Goal: Transaction & Acquisition: Purchase product/service

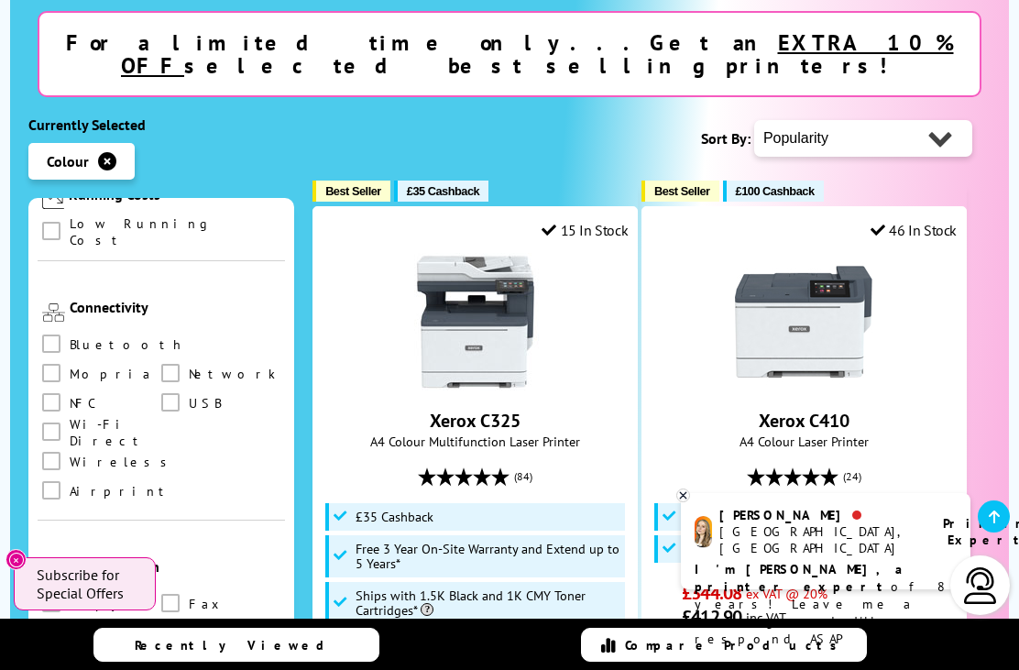
scroll to position [373, 0]
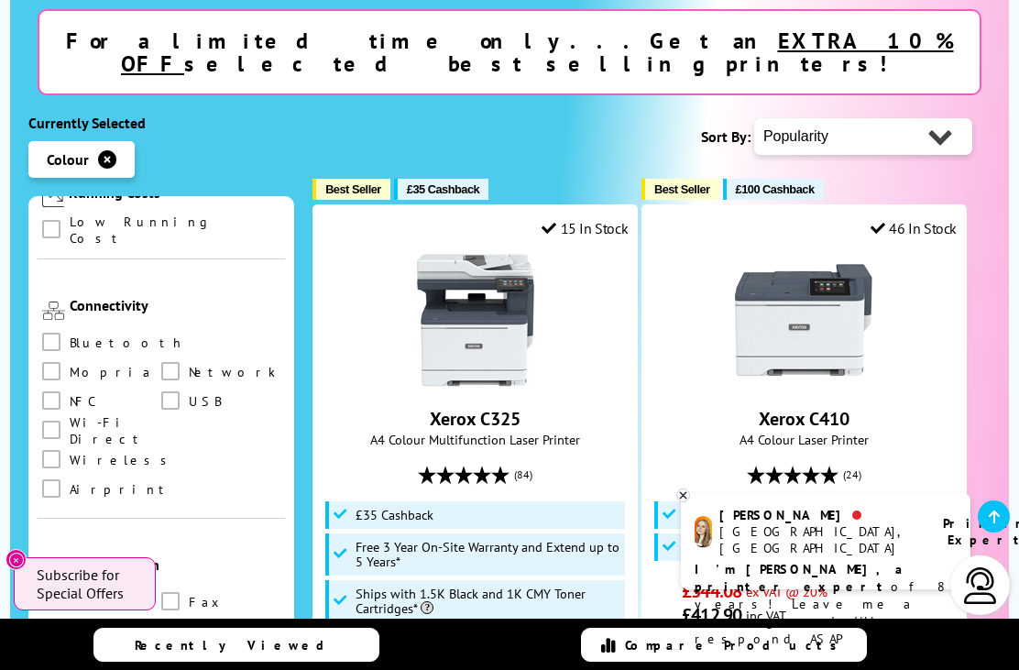
click at [54, 592] on span at bounding box center [51, 601] width 18 height 18
click at [69, 595] on input "checkbox" at bounding box center [69, 595] width 0 height 0
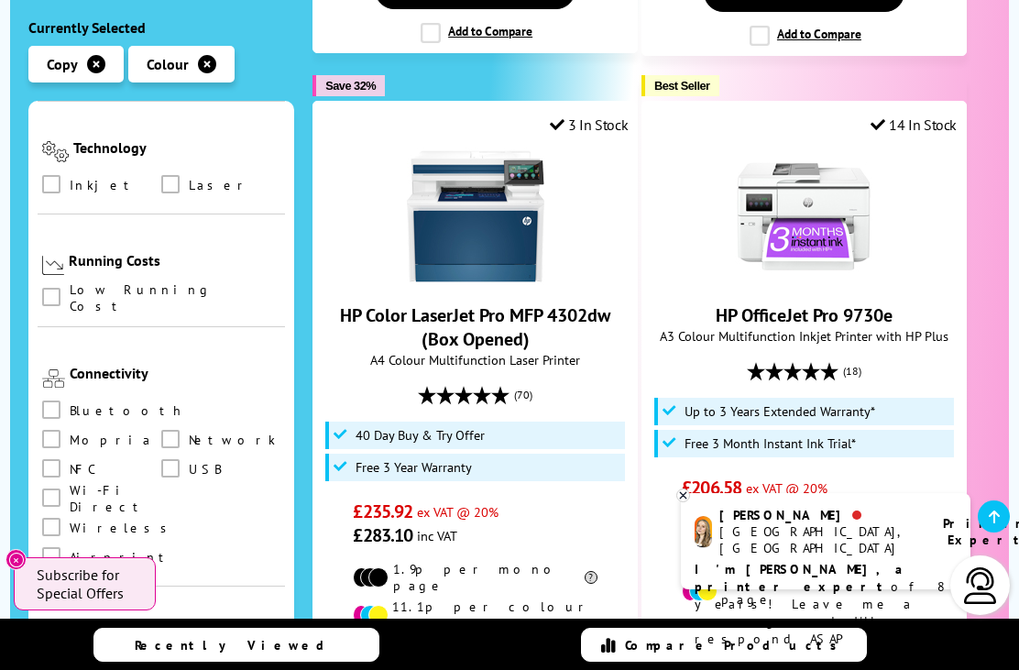
scroll to position [729, 0]
click at [43, 287] on span at bounding box center [51, 296] width 18 height 18
click at [69, 290] on input "checkbox" at bounding box center [69, 290] width 0 height 0
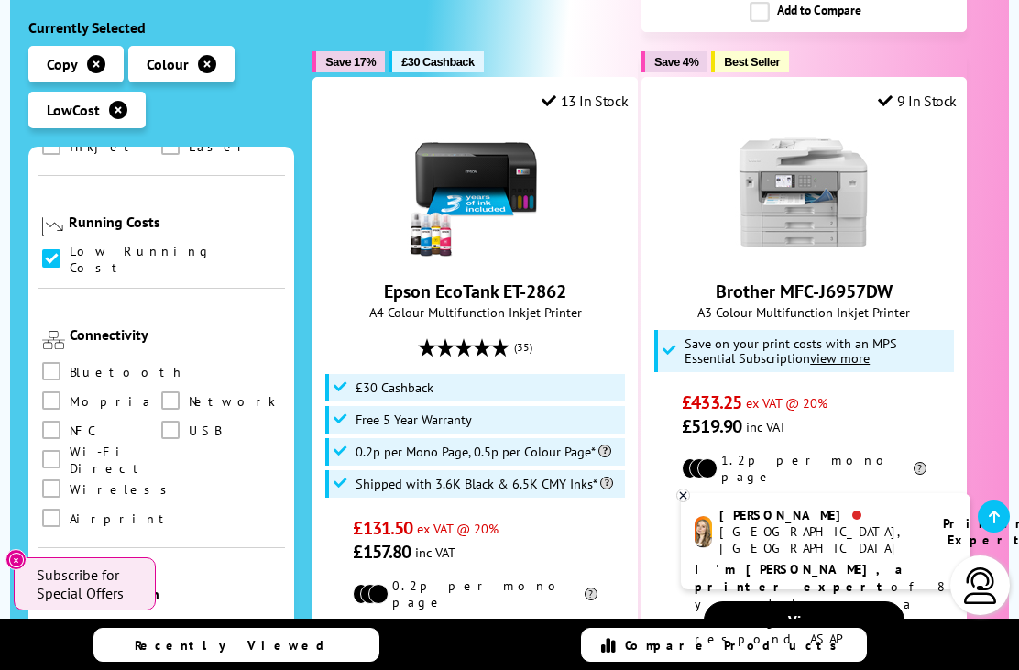
scroll to position [813, 0]
click at [37, 380] on div "20 Products Found reset filters Brand" at bounding box center [161, 436] width 266 height 578
click at [50, 650] on span at bounding box center [51, 659] width 18 height 18
click at [69, 653] on input "checkbox" at bounding box center [69, 653] width 0 height 0
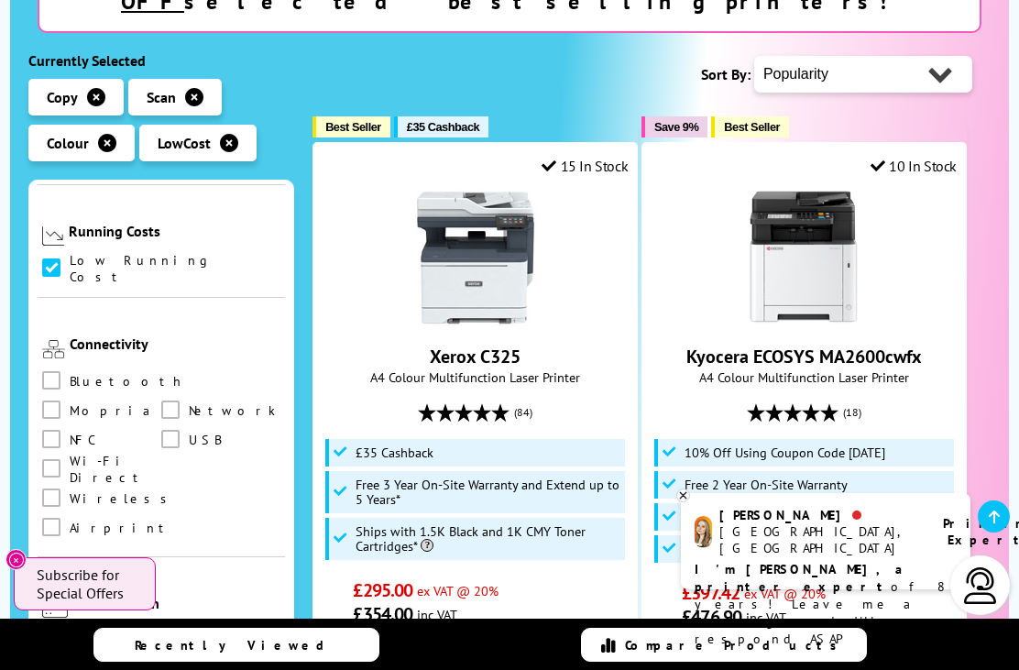
scroll to position [837, 0]
click at [43, 488] on span at bounding box center [51, 497] width 18 height 18
click at [69, 490] on input "checkbox" at bounding box center [69, 490] width 0 height 0
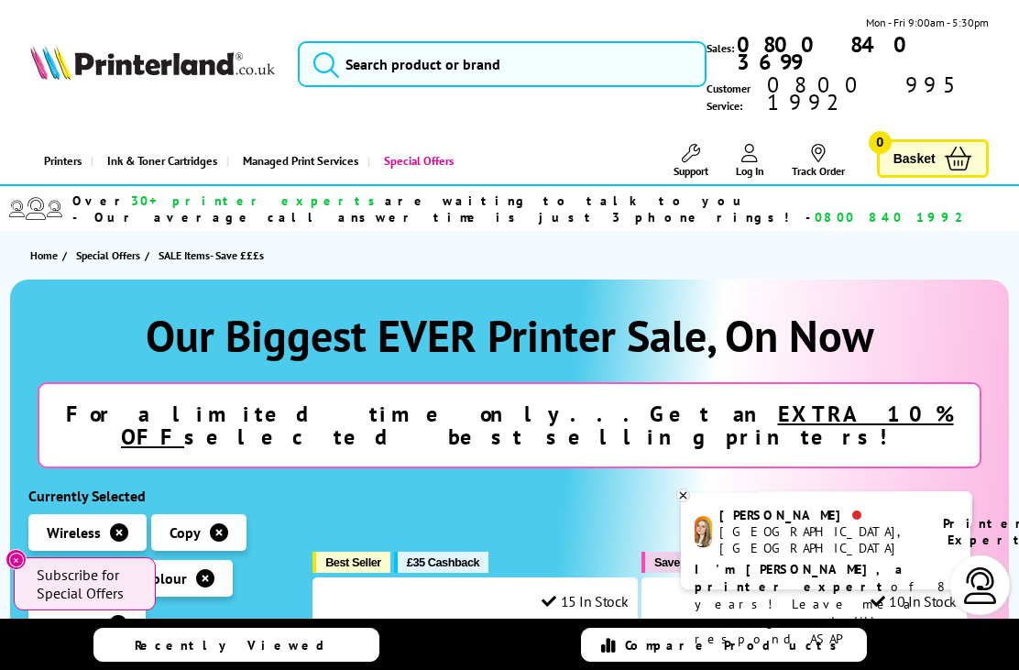
click at [24, 560] on button "Close" at bounding box center [16, 559] width 21 height 21
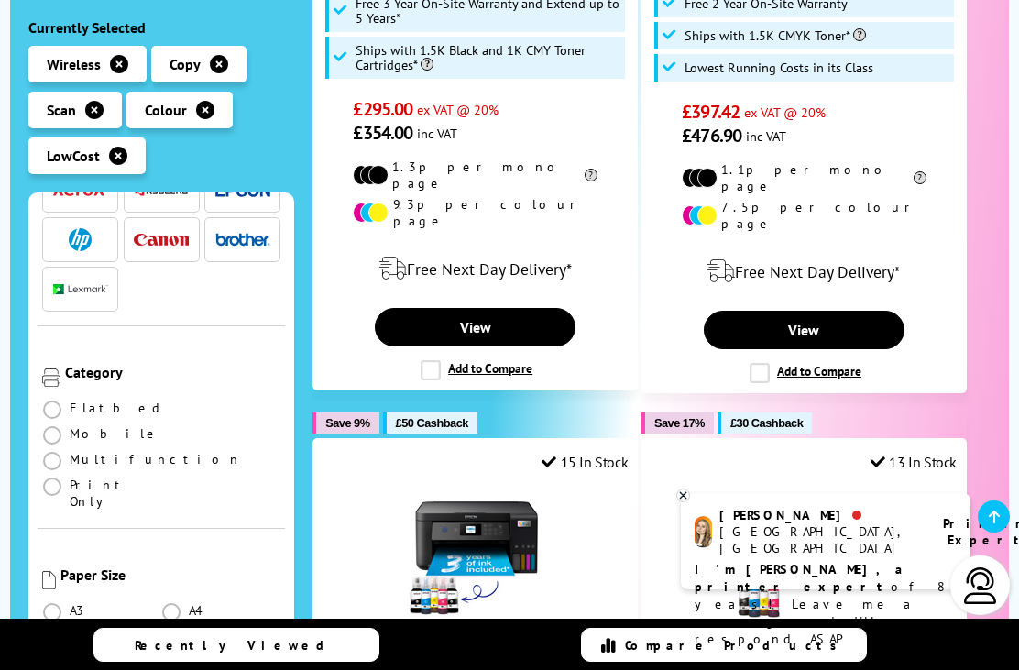
scroll to position [171, 0]
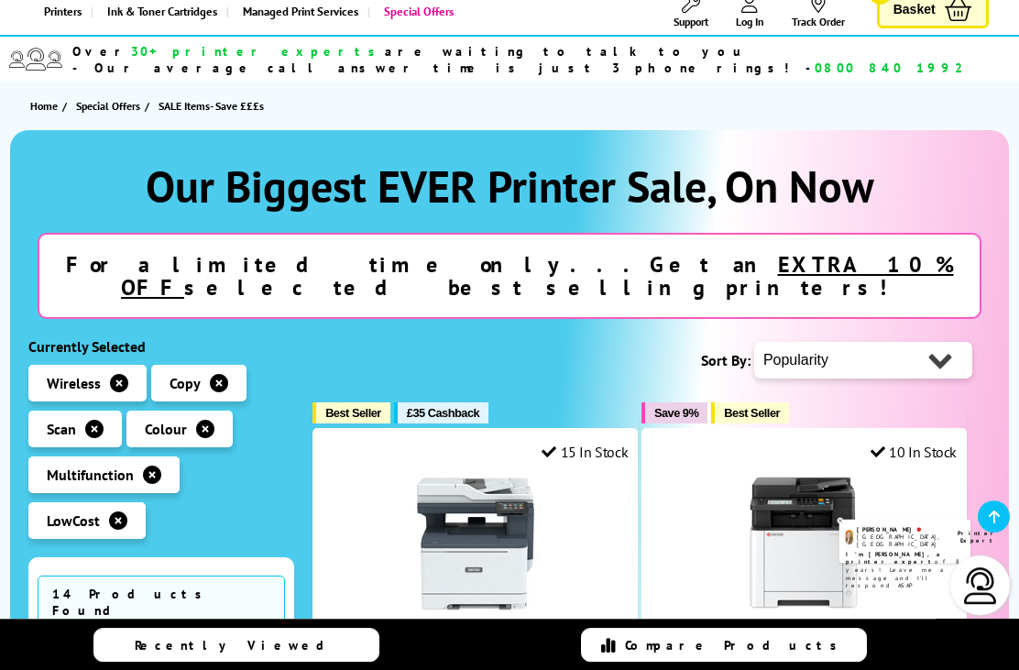
scroll to position [131, 0]
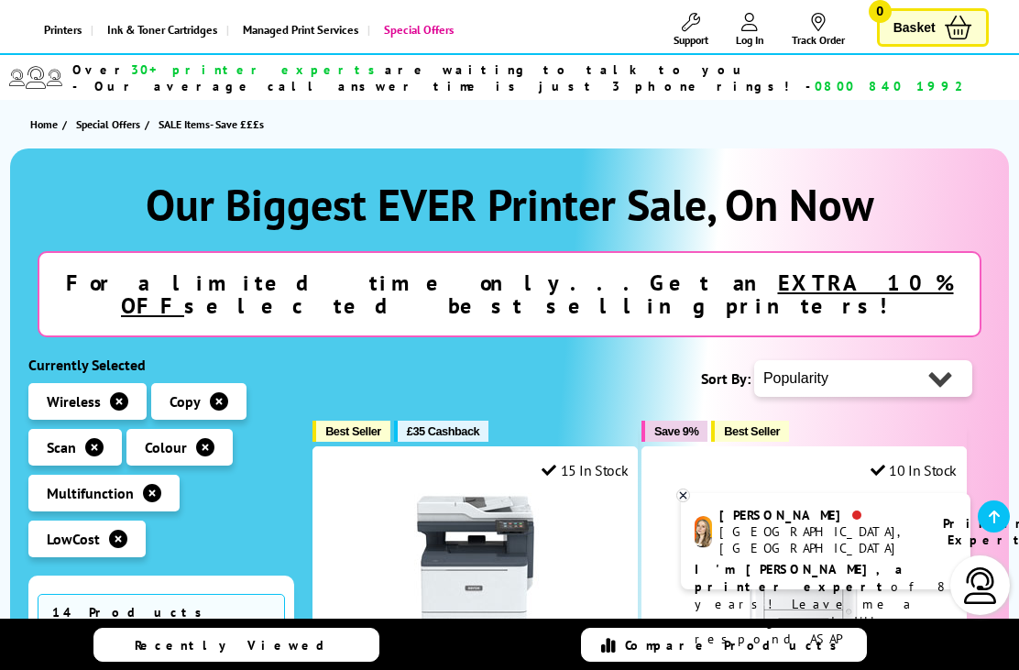
click at [946, 360] on select "Popularity Rating Price - Low to High Price - High to Low Running Costs - Low t…" at bounding box center [863, 378] width 218 height 37
select select "Price Ascending"
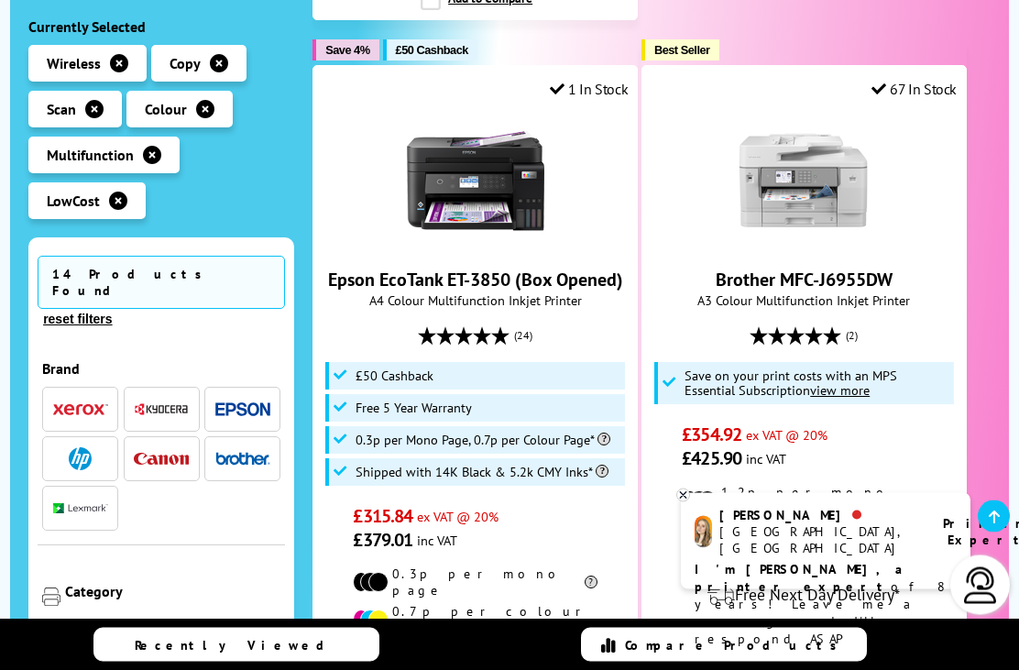
scroll to position [2839, 0]
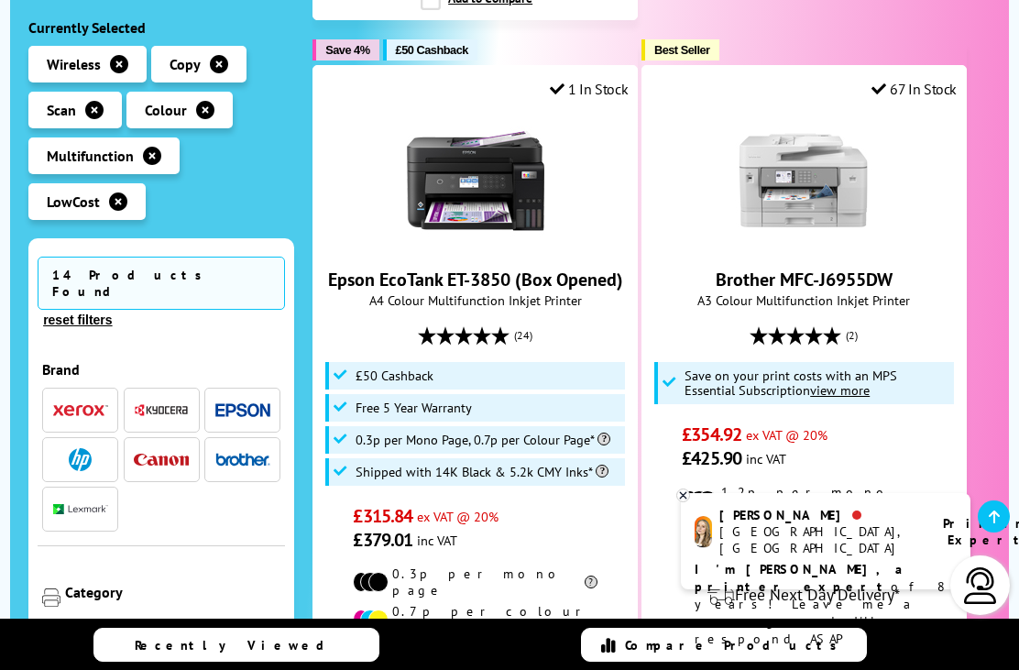
click at [117, 312] on button "reset filters" at bounding box center [78, 320] width 80 height 17
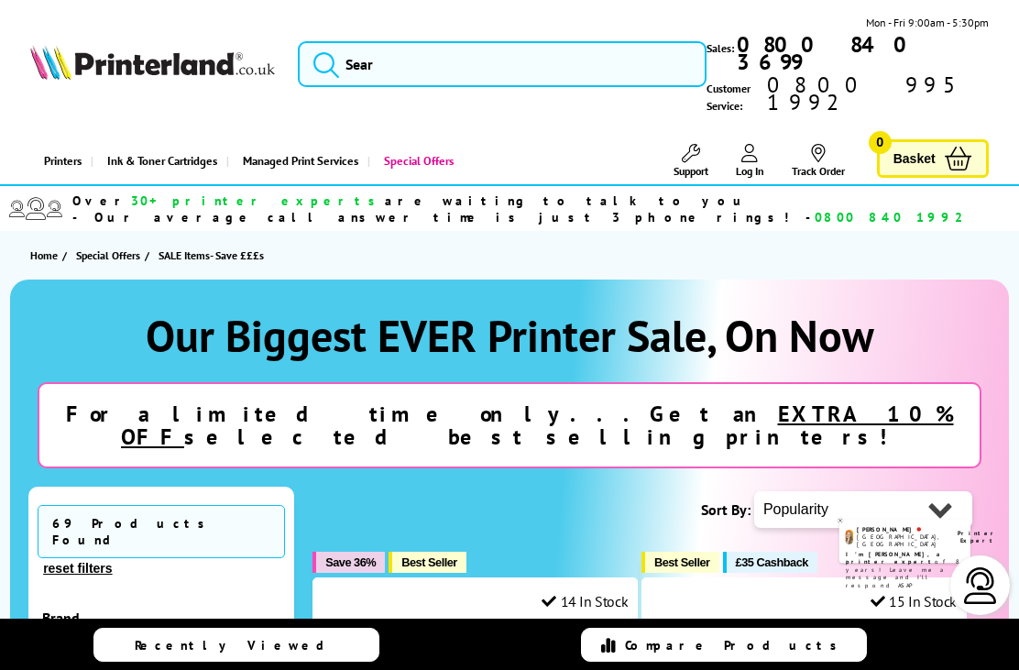
click at [685, 498] on icon at bounding box center [683, 496] width 12 height 14
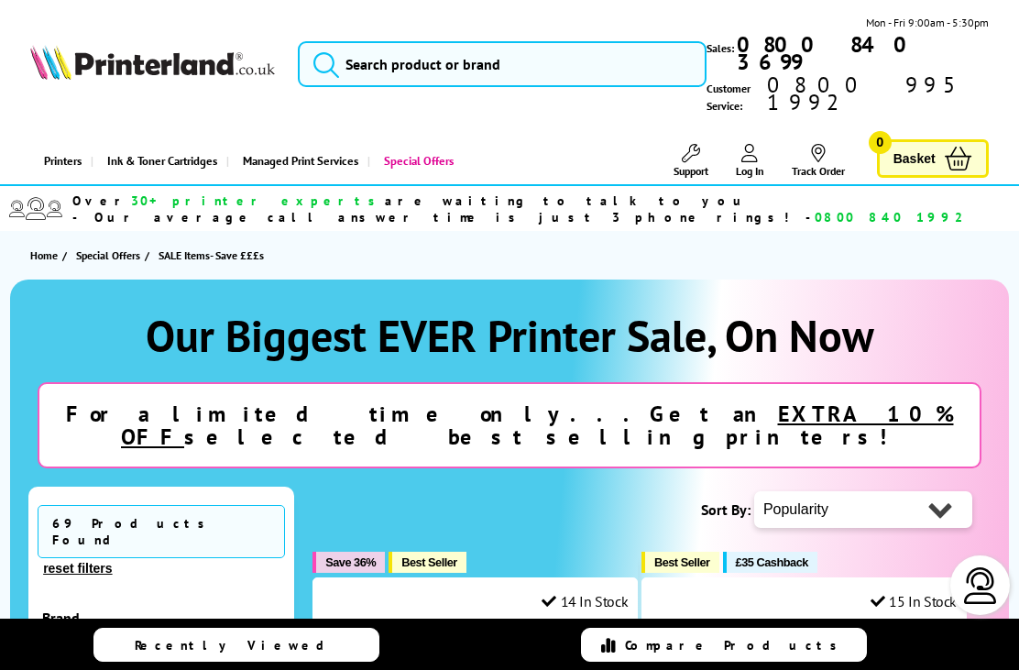
click at [930, 491] on select "Popularity Rating Price - Low to High Price - High to Low Running Costs - Low t…" at bounding box center [863, 509] width 218 height 37
select select "Price Ascending"
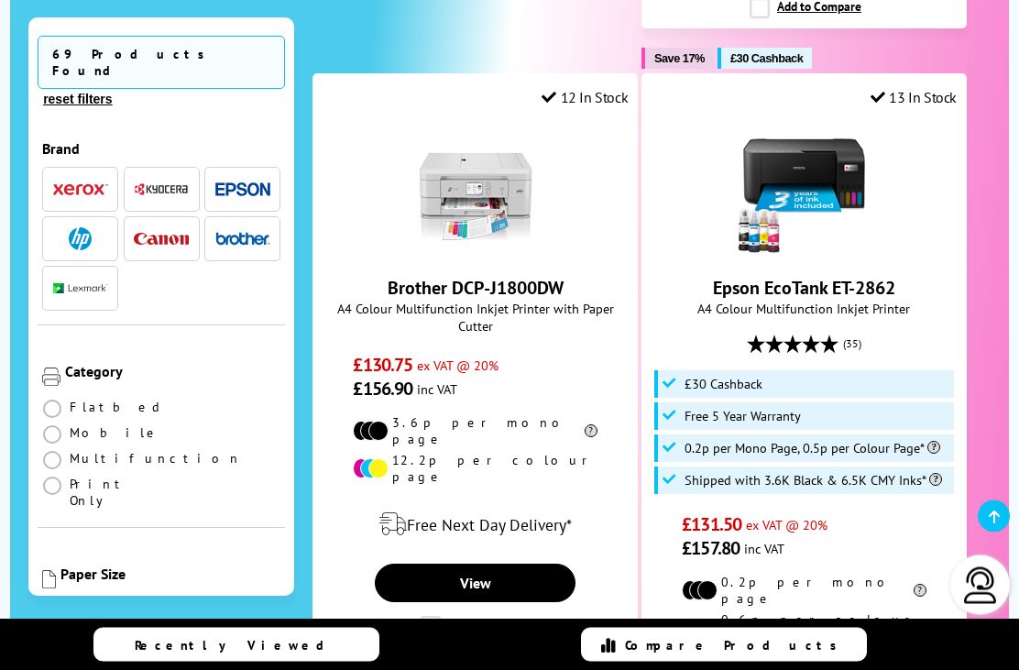
scroll to position [2501, 0]
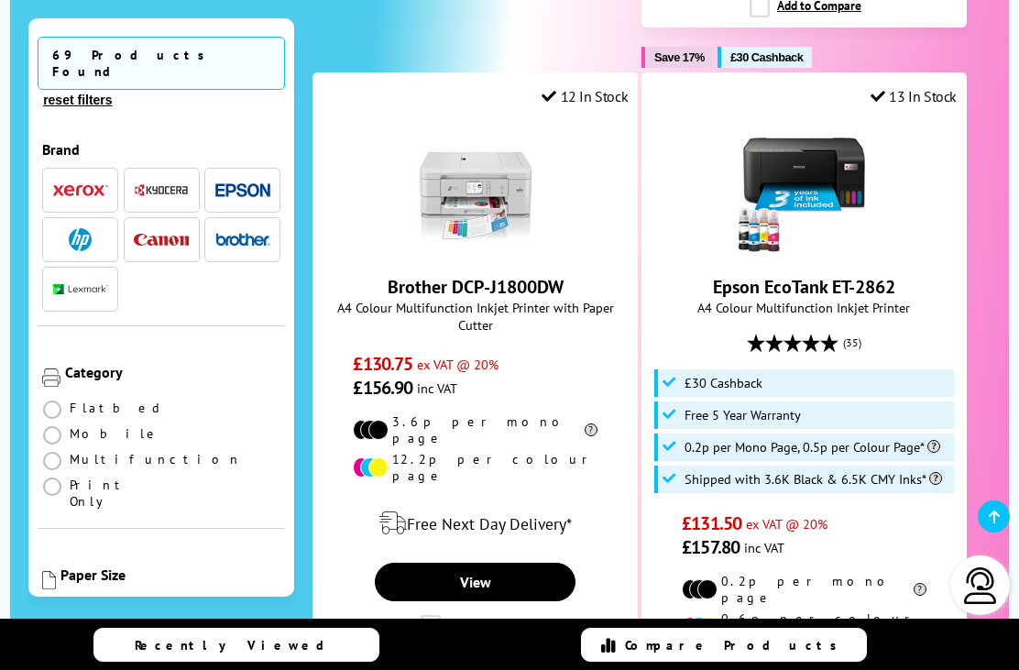
click at [45, 452] on span at bounding box center [52, 461] width 18 height 18
click at [70, 454] on input "radio" at bounding box center [70, 454] width 0 height 0
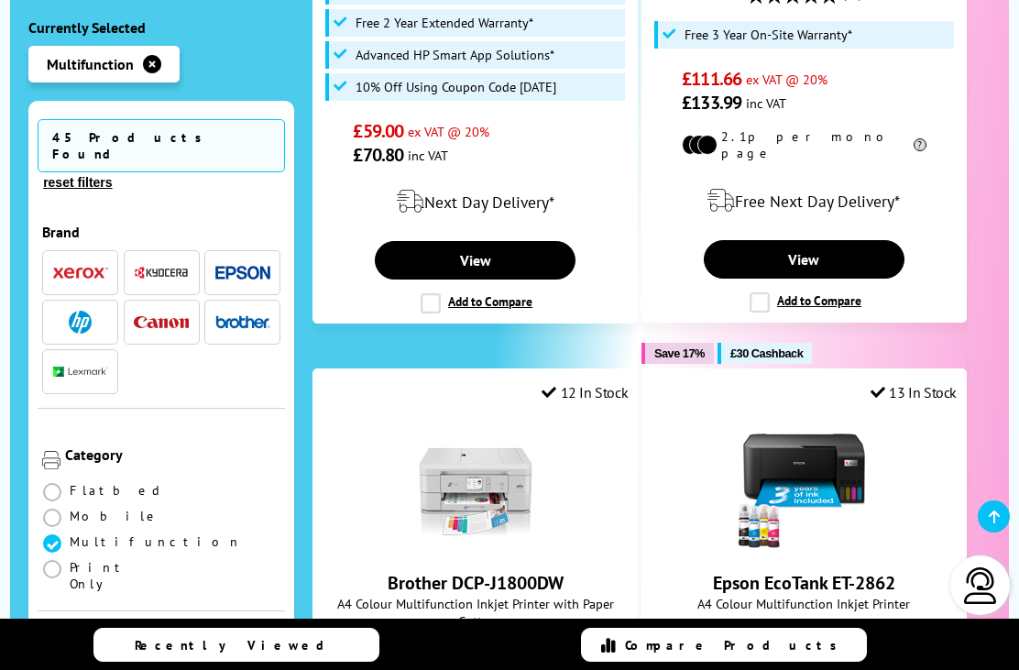
scroll to position [840, 0]
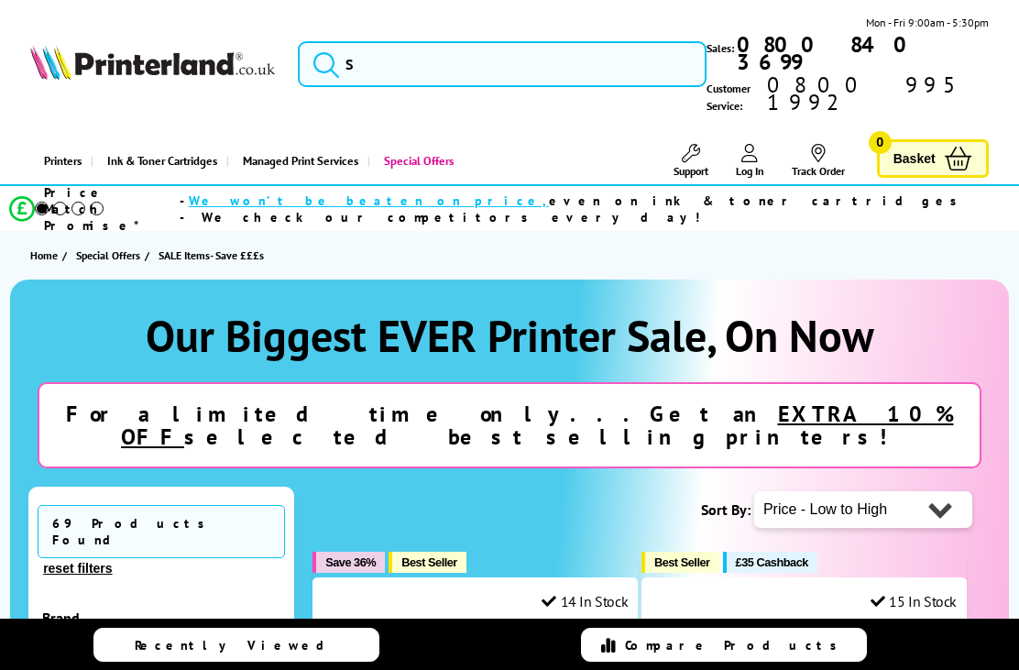
select select "Price Ascending"
